Goal: Entertainment & Leisure: Consume media (video, audio)

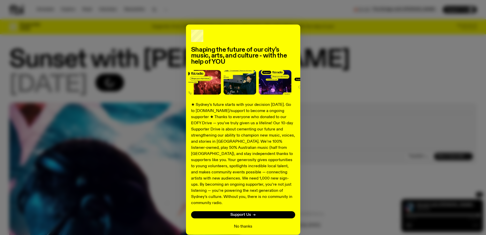
click at [240, 223] on button "No thanks" at bounding box center [243, 226] width 18 height 6
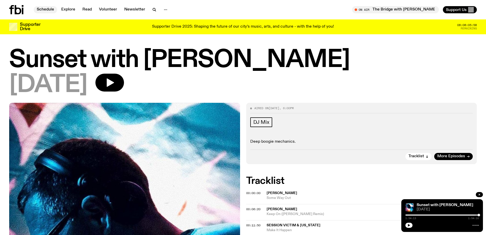
click at [47, 10] on link "Schedule" at bounding box center [45, 9] width 23 height 7
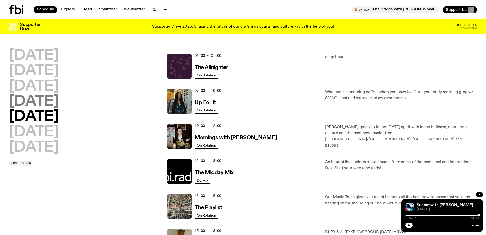
click at [54, 103] on h2 "[DATE]" at bounding box center [34, 101] width 50 height 14
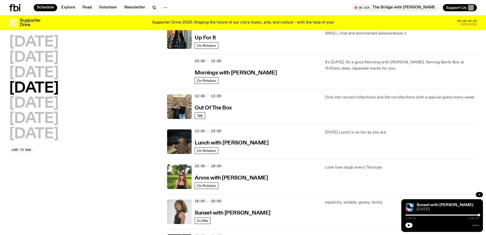
scroll to position [116, 0]
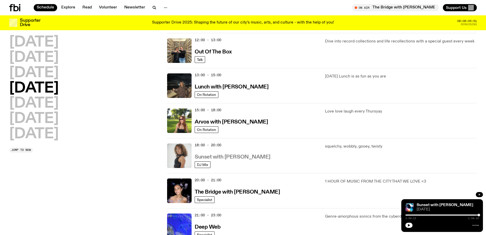
click at [213, 156] on h3 "Sunset with [PERSON_NAME]" at bounding box center [233, 156] width 76 height 5
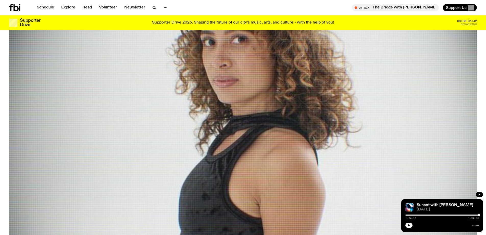
scroll to position [227, 0]
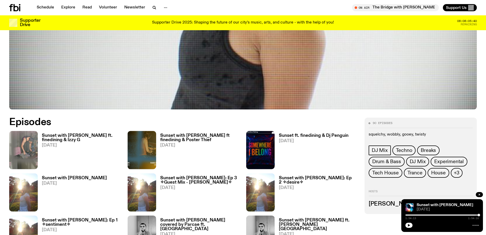
click at [71, 135] on h3 "Sunset with [PERSON_NAME] ft. finedining & Izzy G" at bounding box center [82, 137] width 80 height 9
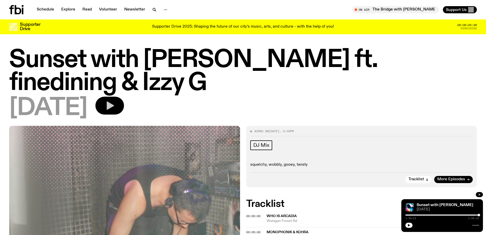
click at [124, 97] on button "button" at bounding box center [110, 106] width 29 height 18
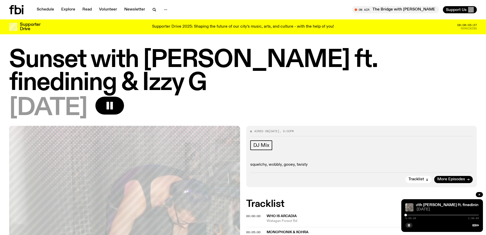
click at [406, 213] on div at bounding box center [406, 214] width 3 height 3
click at [407, 213] on div at bounding box center [407, 214] width 3 height 3
click at [113, 102] on rect "button" at bounding box center [112, 106] width 3 height 8
